Goal: Information Seeking & Learning: Understand process/instructions

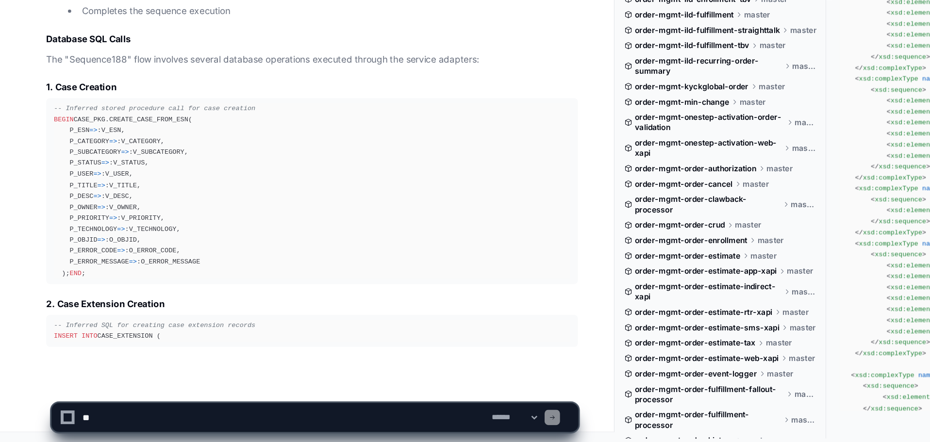
scroll to position [11038, 0]
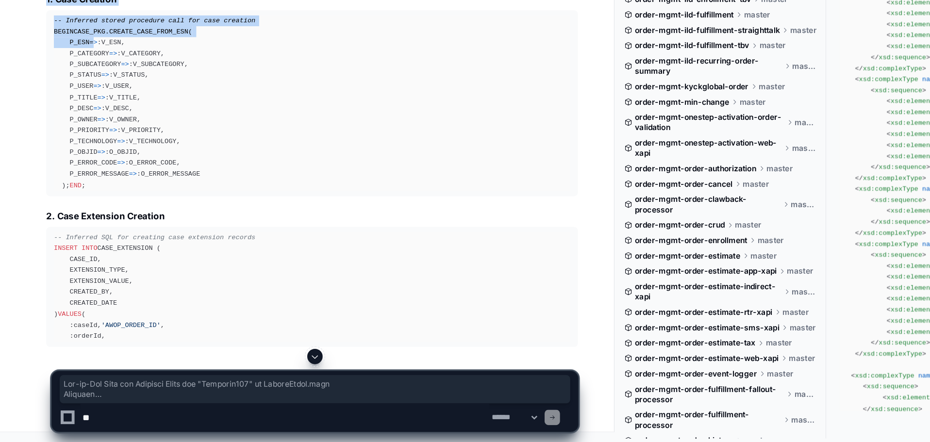
click at [89, 217] on span "=" at bounding box center [90, 214] width 3 height 6
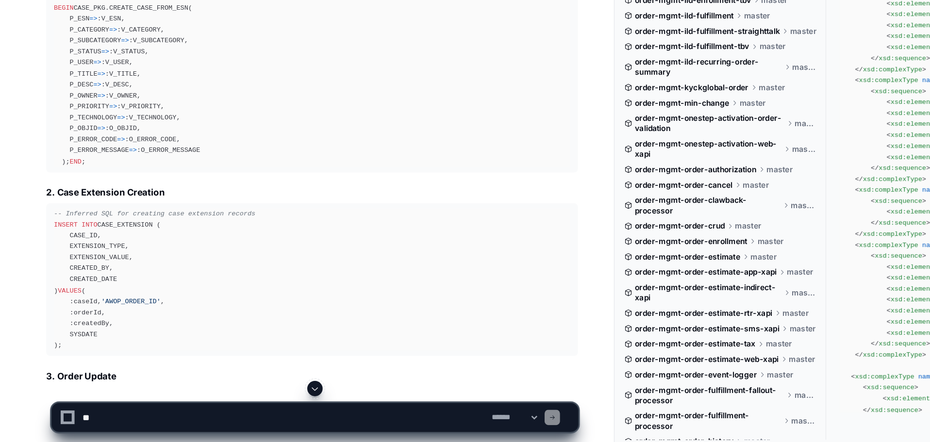
click at [52, 234] on div "-- Inferred stored procedure call for case creation BEGIN CASE_PKG.CREATE_CASE_…" at bounding box center [236, 167] width 391 height 133
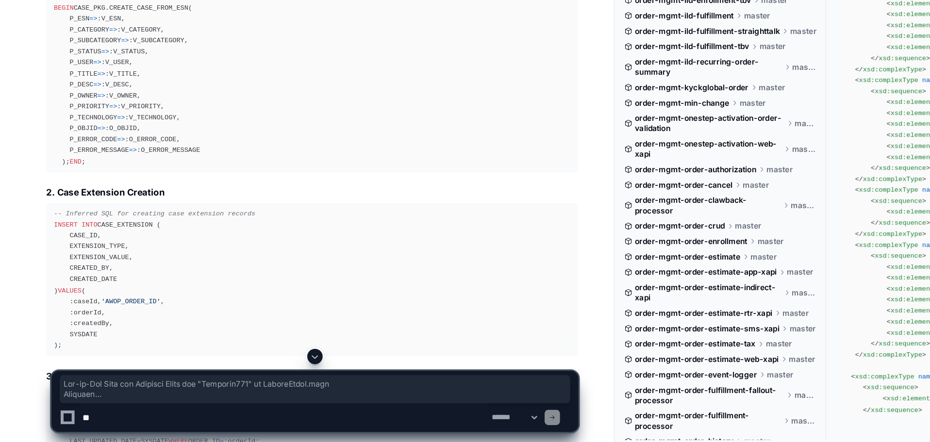
drag, startPoint x: 25, startPoint y: 260, endPoint x: 130, endPoint y: 200, distance: 120.5
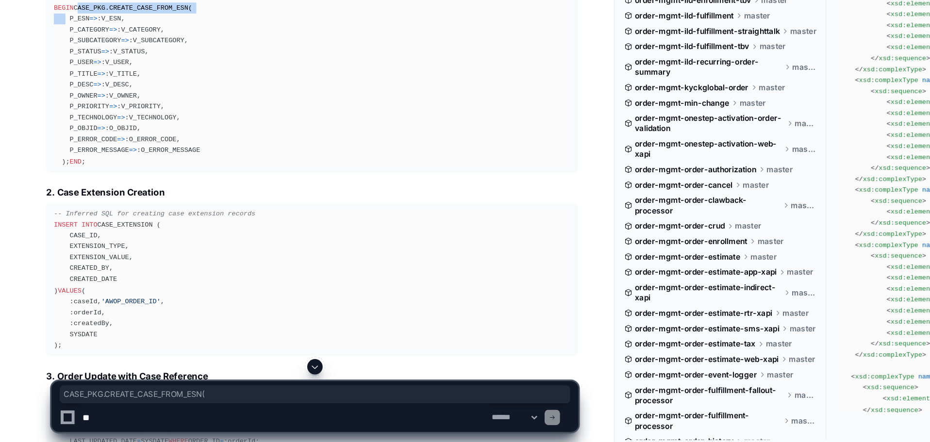
click at [61, 193] on div "-- Inferred stored procedure call for case creation BEGIN CASE_PKG.CREATE_CASE_…" at bounding box center [236, 167] width 391 height 133
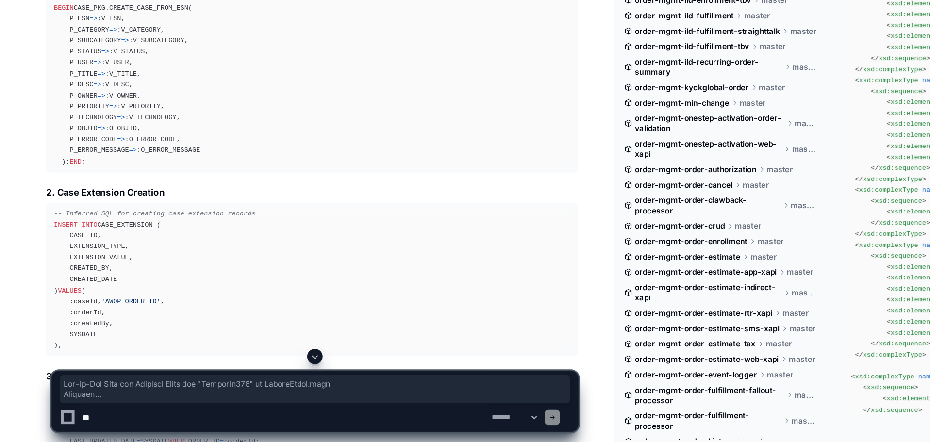
drag, startPoint x: 61, startPoint y: 193, endPoint x: 62, endPoint y: 314, distance: 120.9
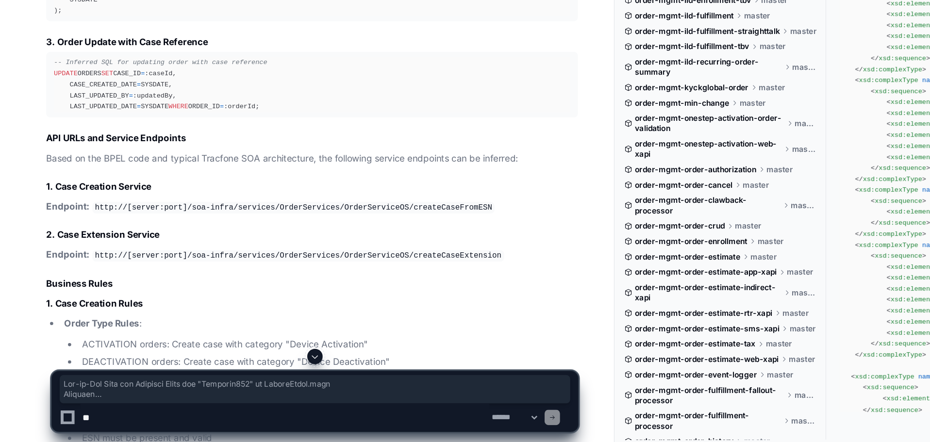
scroll to position [11329, 0]
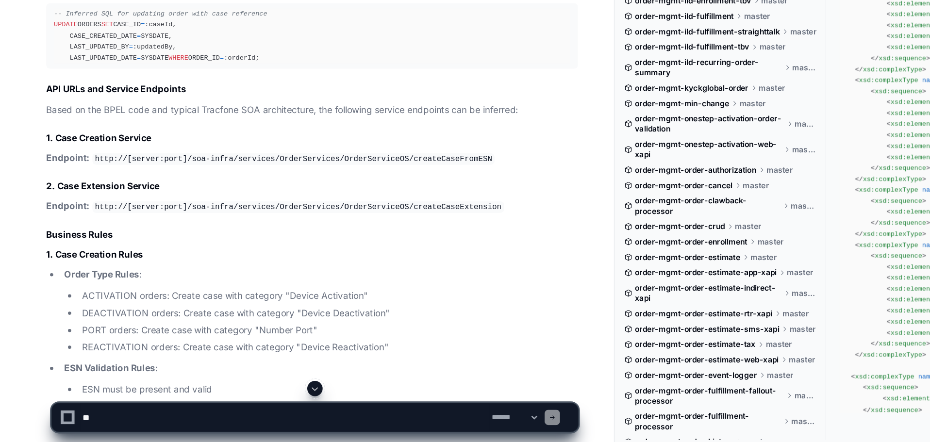
drag, startPoint x: 157, startPoint y: 201, endPoint x: 36, endPoint y: 199, distance: 120.9
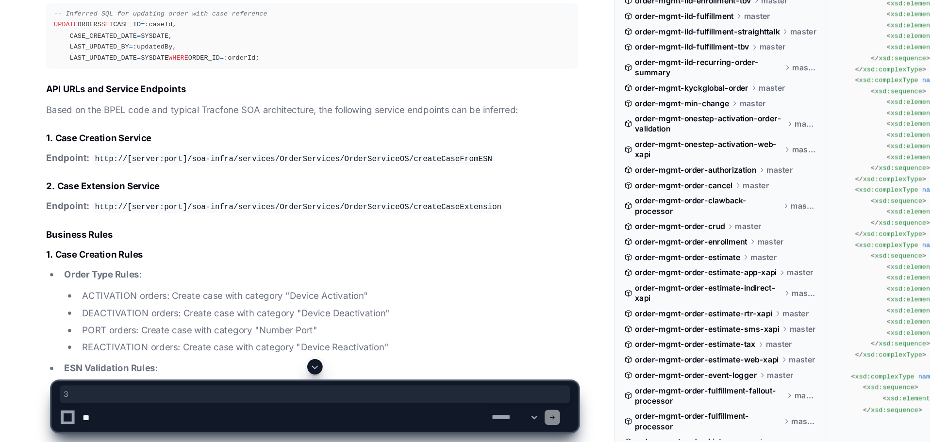
click at [36, 107] on h3 "3. Order Update with Case Reference" at bounding box center [236, 102] width 402 height 10
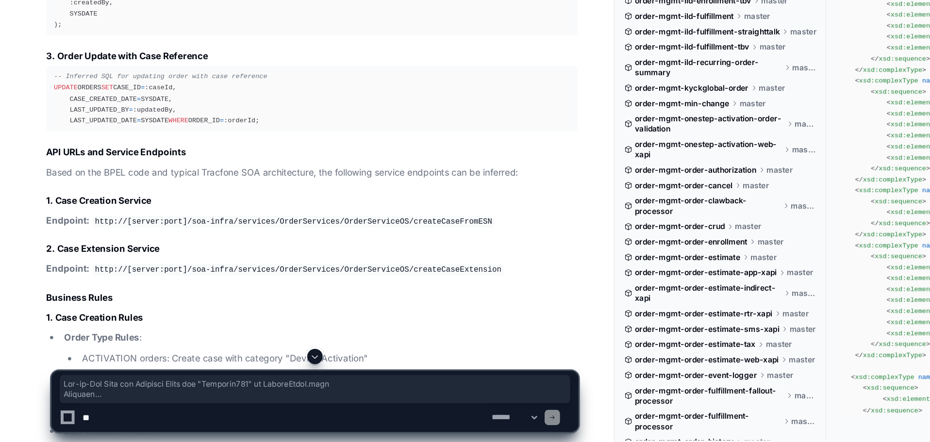
scroll to position [11291, 0]
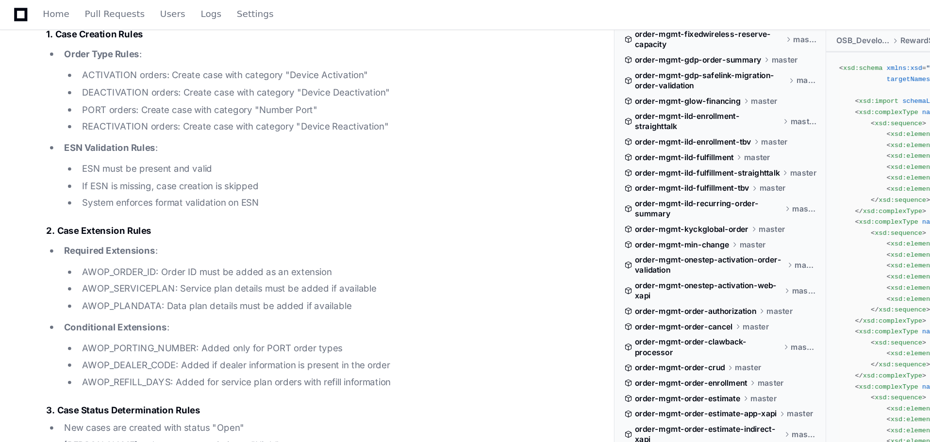
scroll to position [11567, 0]
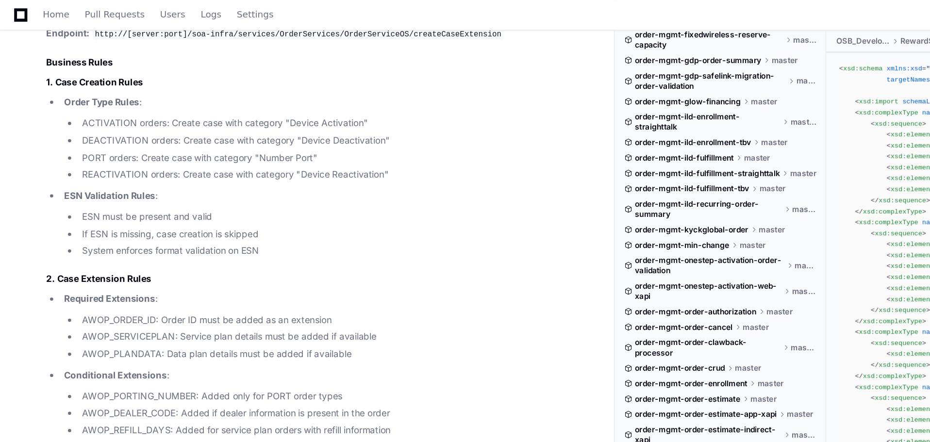
drag, startPoint x: 350, startPoint y: 124, endPoint x: 134, endPoint y: 124, distance: 216.5
copy code "/soa-infra/services/OrderServices/OrderServiceOS/createCaseFromESN"
drag, startPoint x: 354, startPoint y: 160, endPoint x: 134, endPoint y: 158, distance: 220.9
click at [134, 32] on p "Endpoint: http://[server:port]/soa-infra/services/OrderServices/OrderServiceOS/…" at bounding box center [236, 26] width 402 height 12
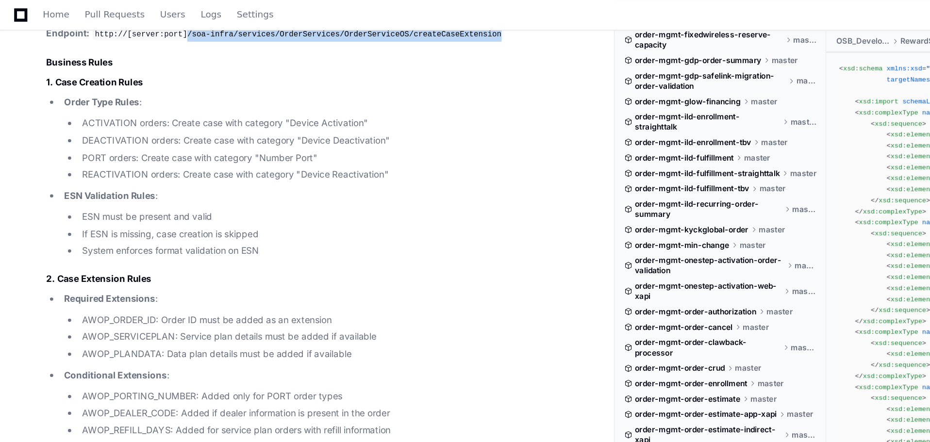
copy code "/soa-infra/services/OrderServices/OrderServiceOS/createCaseExtension"
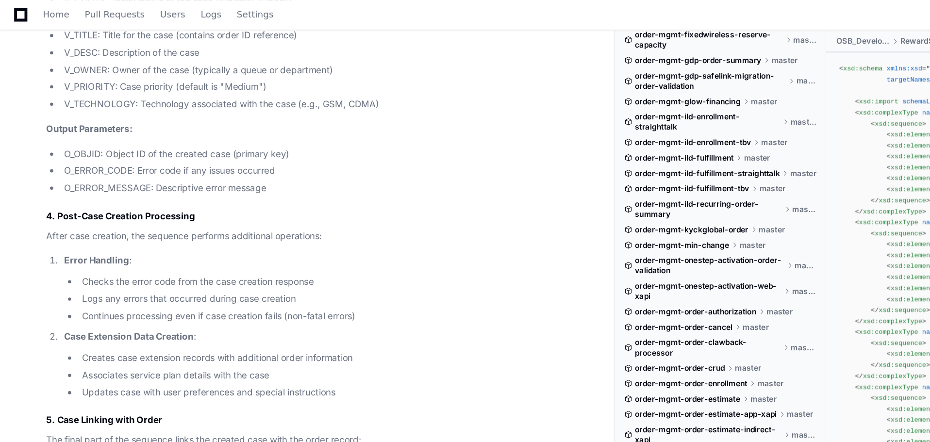
scroll to position [10533, 0]
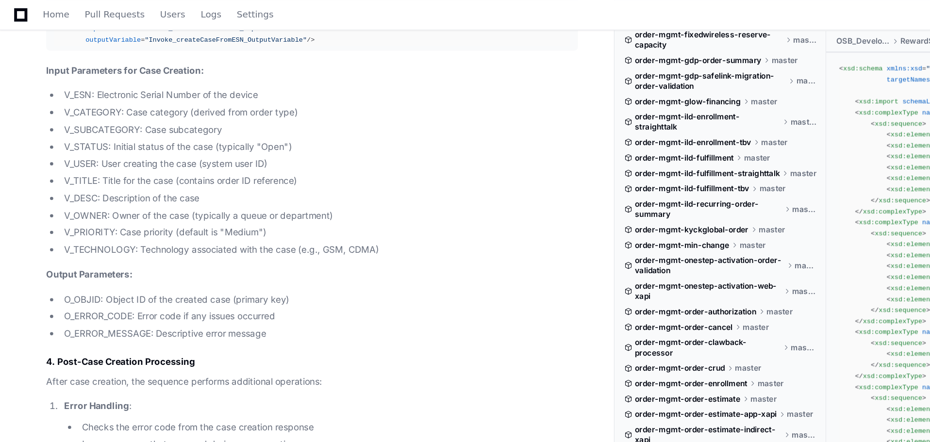
drag, startPoint x: 33, startPoint y: 180, endPoint x: 36, endPoint y: 160, distance: 20.8
click at [36, 160] on ul "V_ESN: Electronic Serial Number of the device V_CATEGORY: Case category (derive…" at bounding box center [236, 131] width 402 height 128
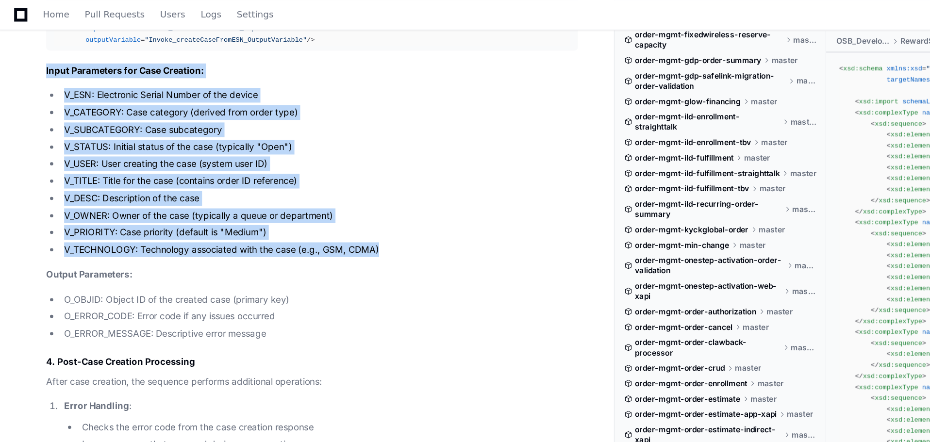
drag, startPoint x: 34, startPoint y: 123, endPoint x: 290, endPoint y: 260, distance: 290.0
copy article "Input Parameters for Case Creation: V_ESN: Electronic Serial Number of the devi…"
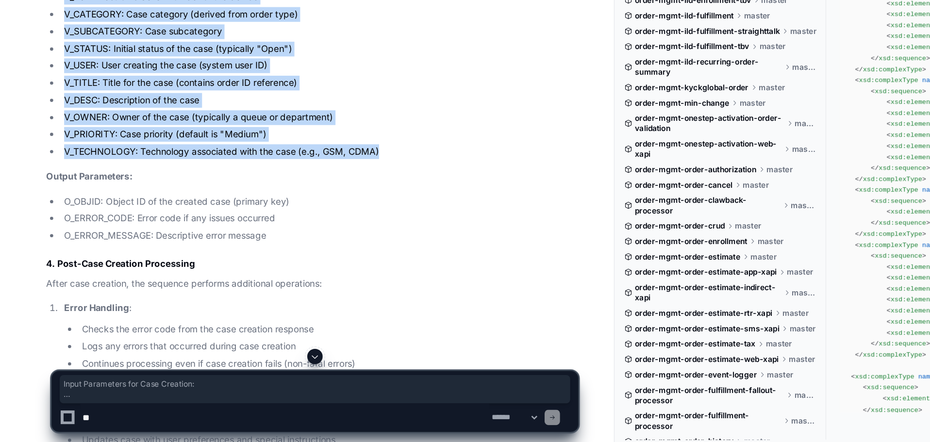
scroll to position [10536, 0]
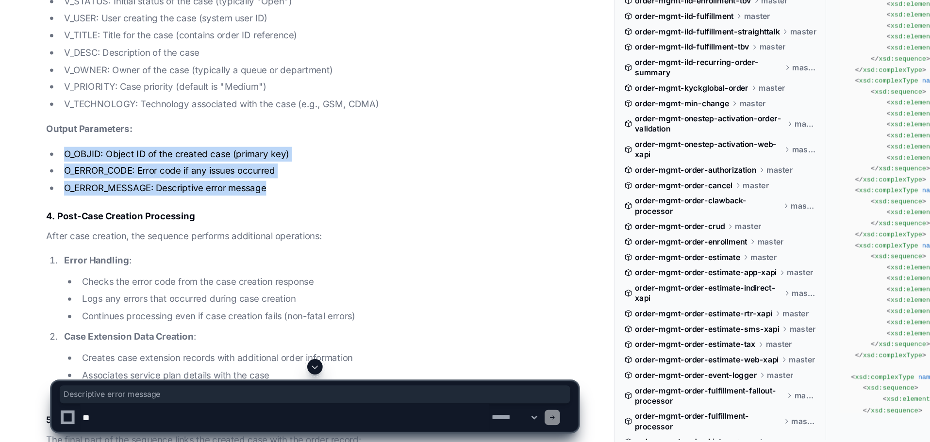
drag, startPoint x: 207, startPoint y: 318, endPoint x: 44, endPoint y: 291, distance: 165.8
click at [44, 255] on ul "O_OBJID: Object ID of the created case (primary key) O_ERROR_CODE: Error code i…" at bounding box center [236, 236] width 402 height 37
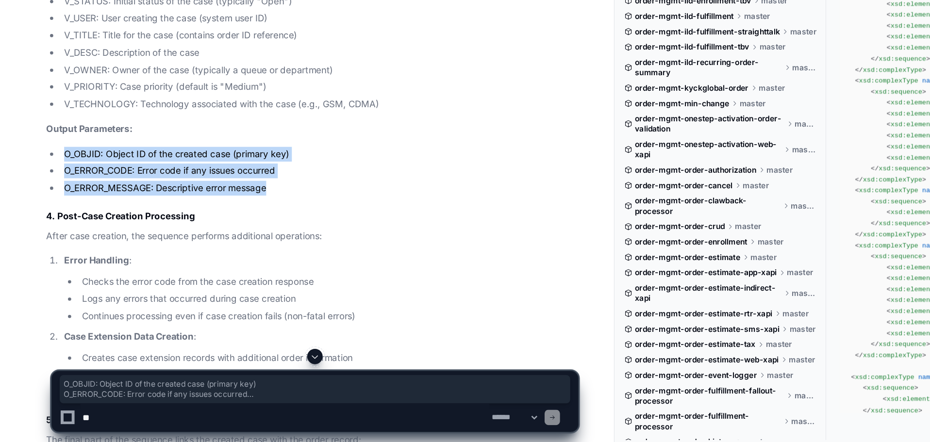
copy ul "O_OBJID: Object ID of the created case (primary key) O_ERROR_CODE: Error code i…"
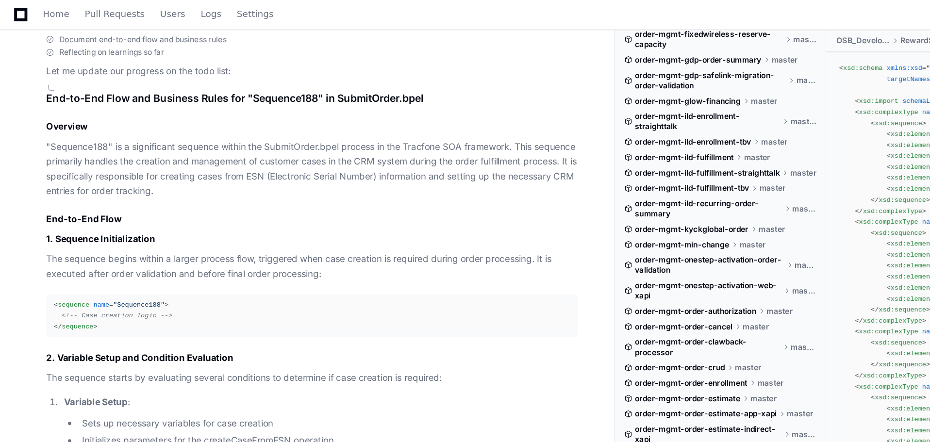
scroll to position [9984, 0]
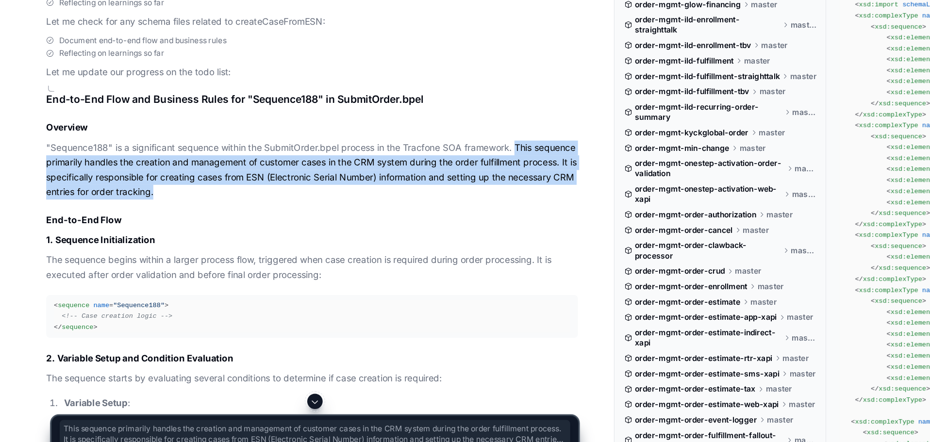
drag, startPoint x: 391, startPoint y: 253, endPoint x: 388, endPoint y: 288, distance: 35.1
click at [388, 224] on p ""Sequence188" is a significant sequence within the SubmitOrder.bpel process in …" at bounding box center [236, 202] width 402 height 44
copy p "This sequence primarily handles the creation and management of customer cases i…"
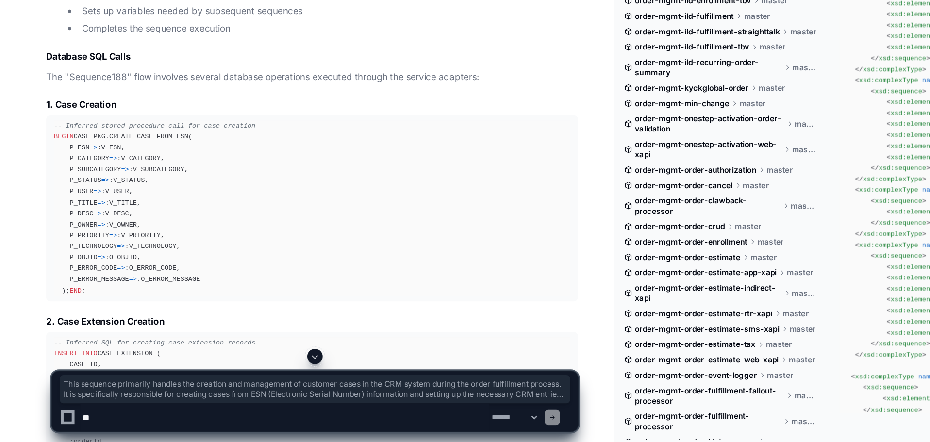
scroll to position [10943, 0]
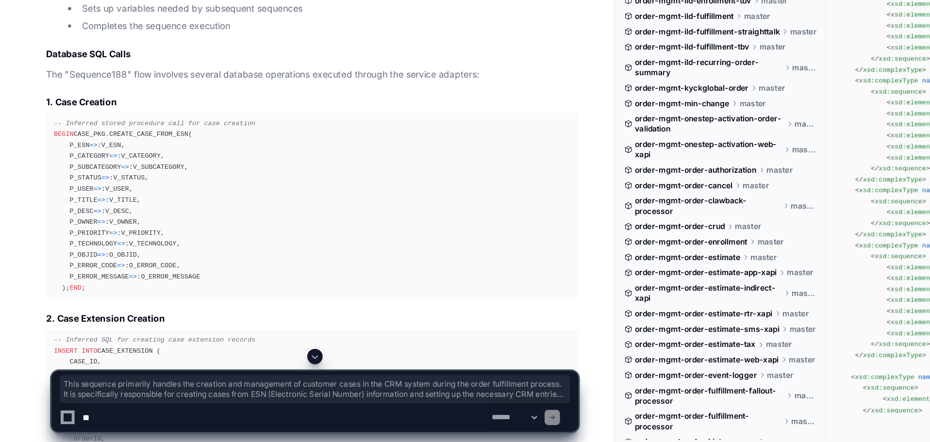
click at [169, 422] on textarea at bounding box center [216, 423] width 310 height 21
paste textarea "**********"
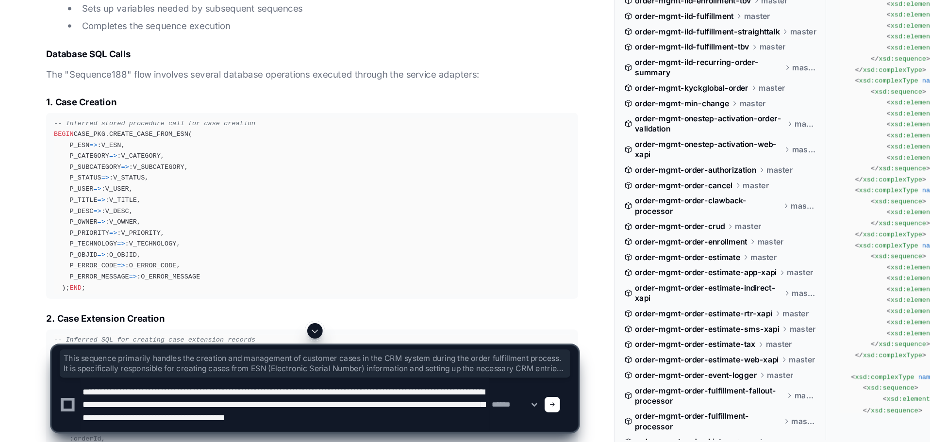
scroll to position [3, 0]
type textarea "**********"
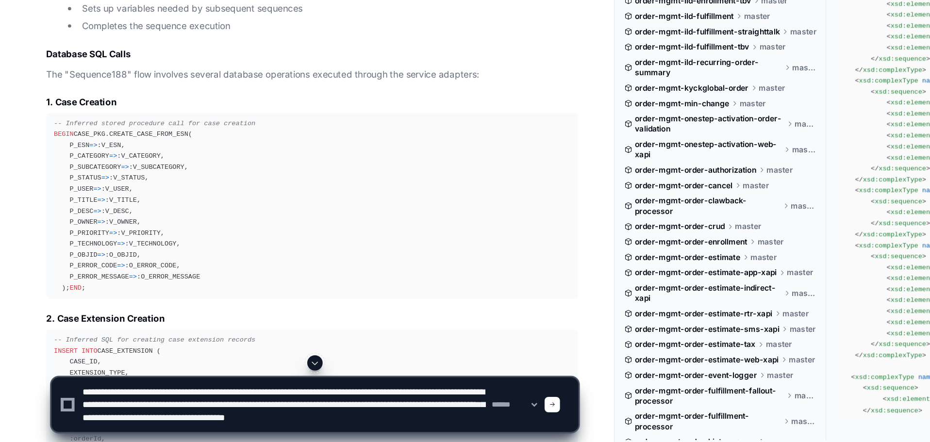
click at [420, 413] on span at bounding box center [418, 413] width 5 height 5
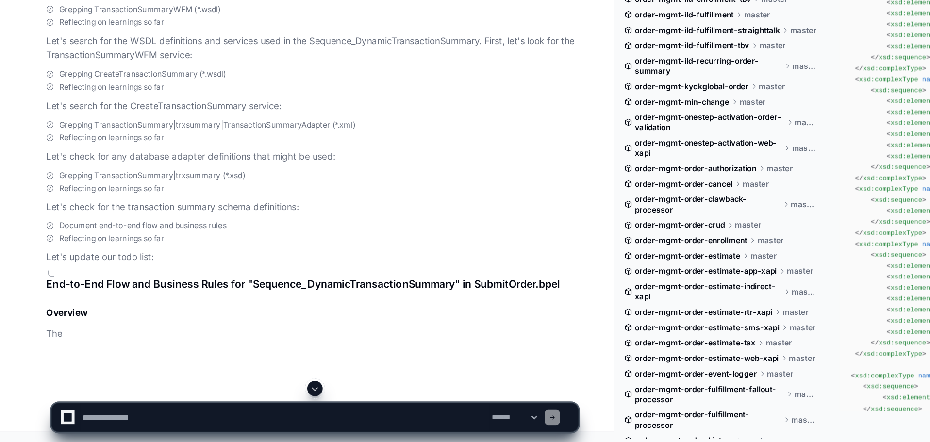
scroll to position [12806, 0]
